Goal: Information Seeking & Learning: Compare options

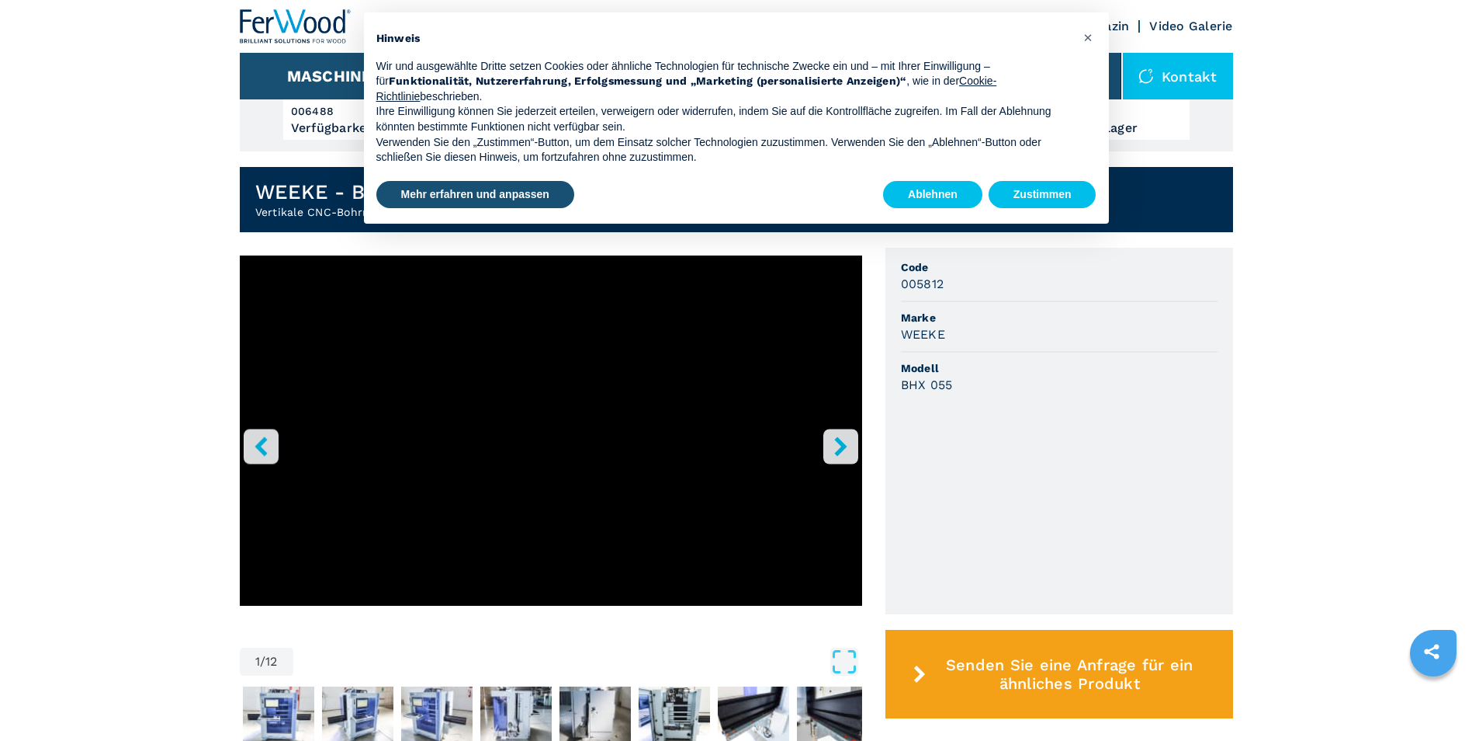
scroll to position [233, 0]
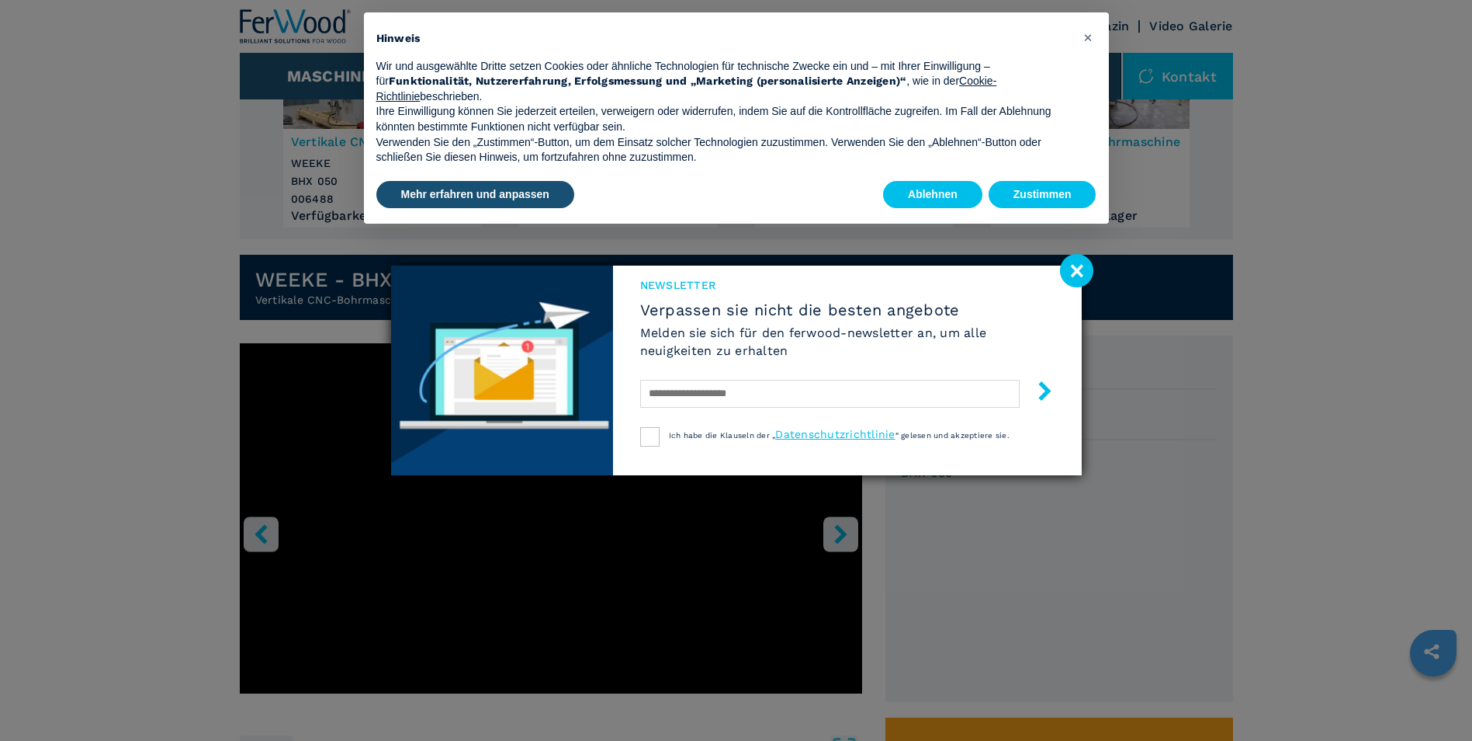
click at [1068, 274] on image at bounding box center [1076, 270] width 33 height 33
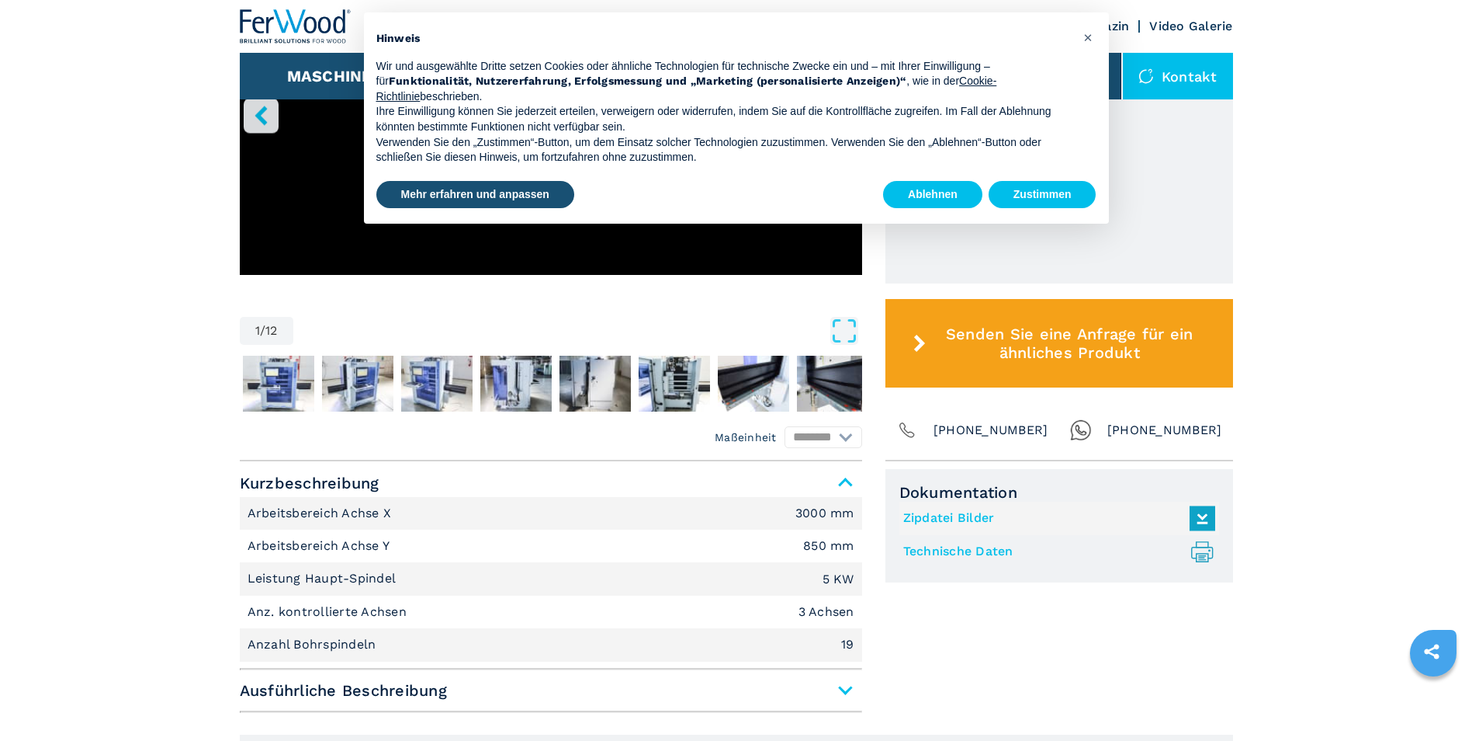
scroll to position [776, 0]
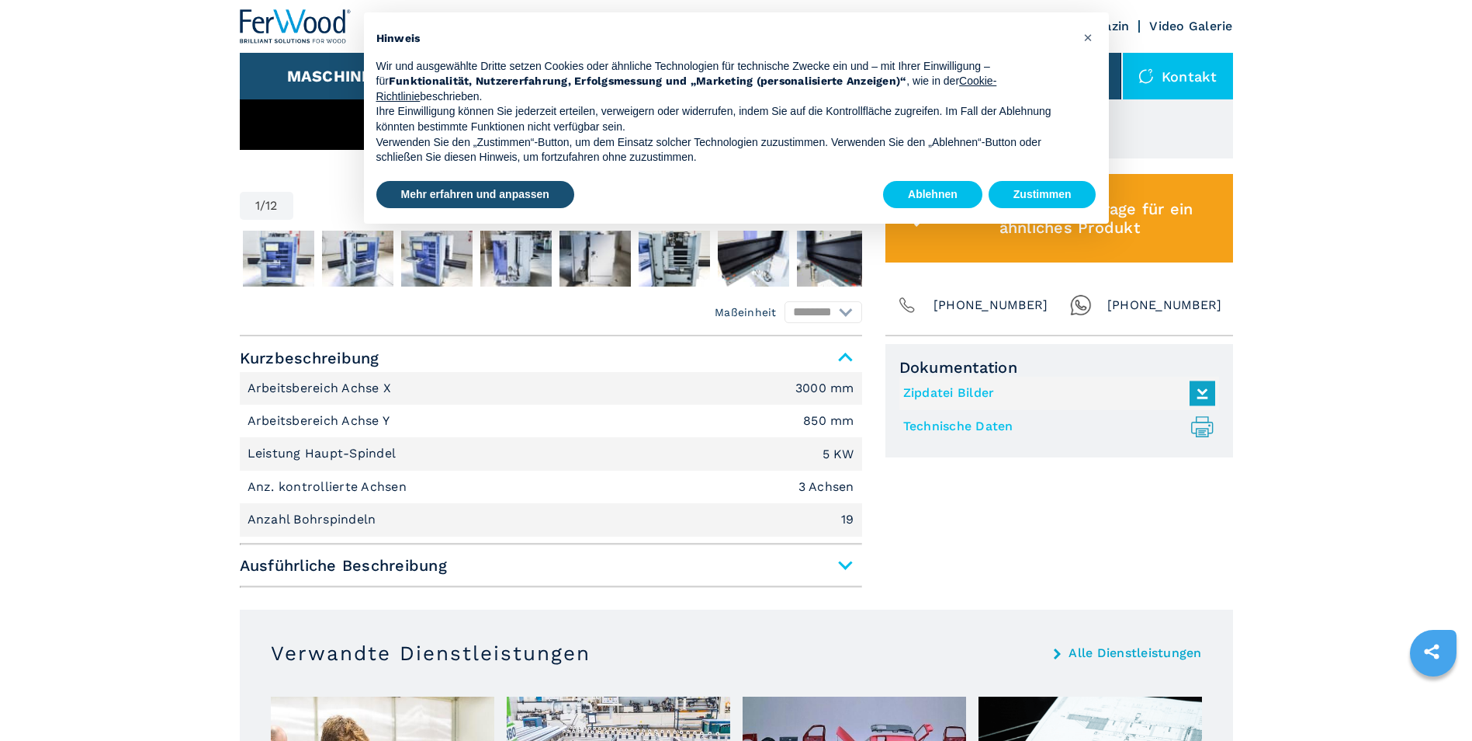
click at [845, 563] on span "Ausführliche Beschreibung" at bounding box center [551, 565] width 623 height 28
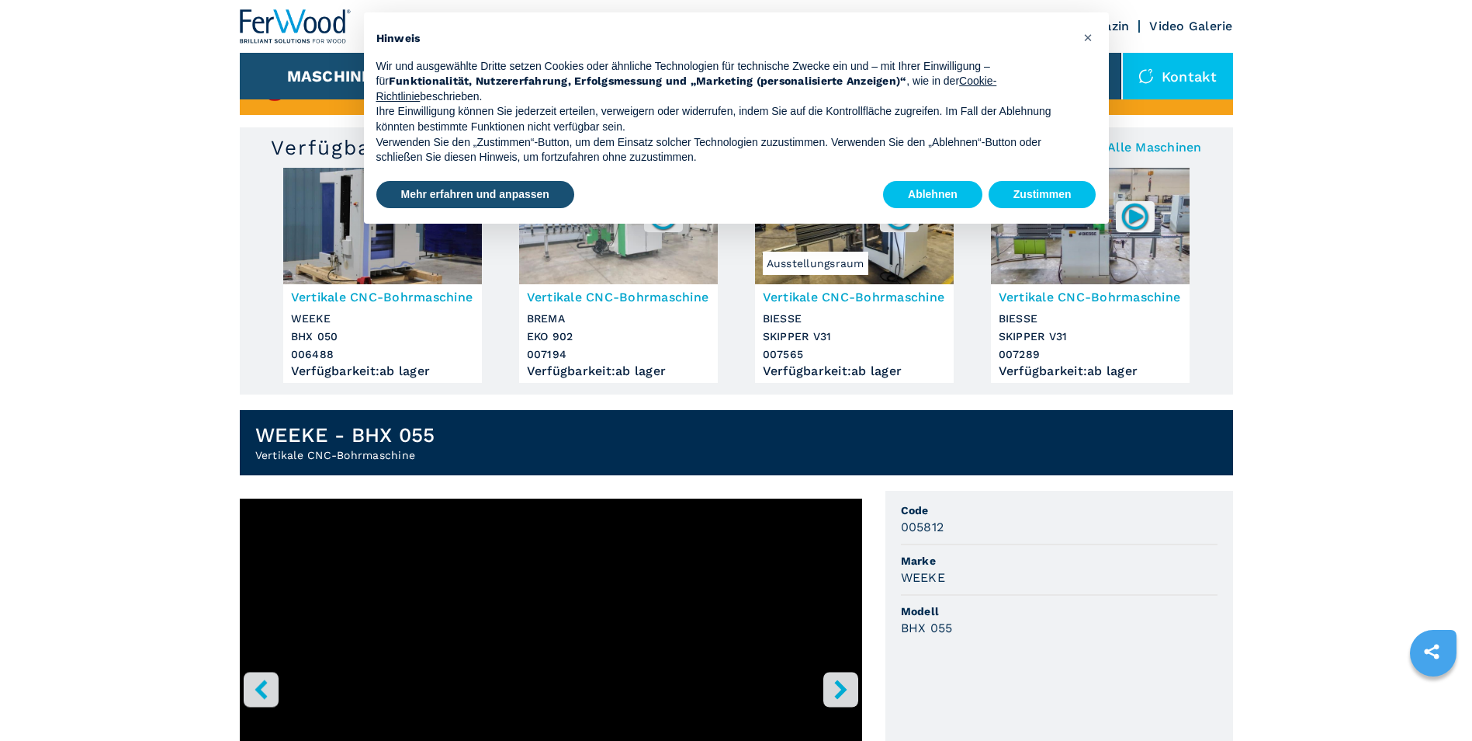
scroll to position [0, 0]
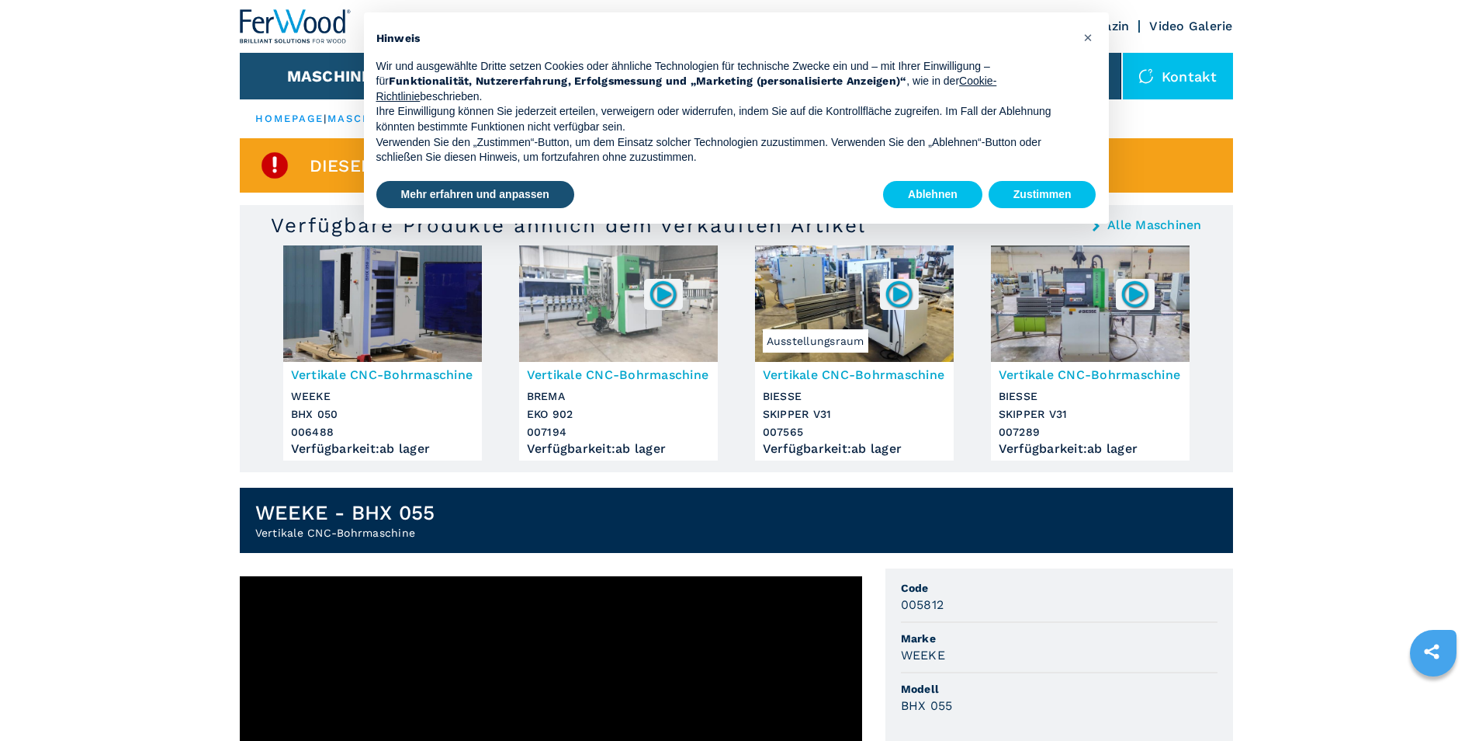
click at [394, 375] on h3 "Vertikale CNC-Bohrmaschine" at bounding box center [382, 375] width 183 height 18
